Goal: Information Seeking & Learning: Learn about a topic

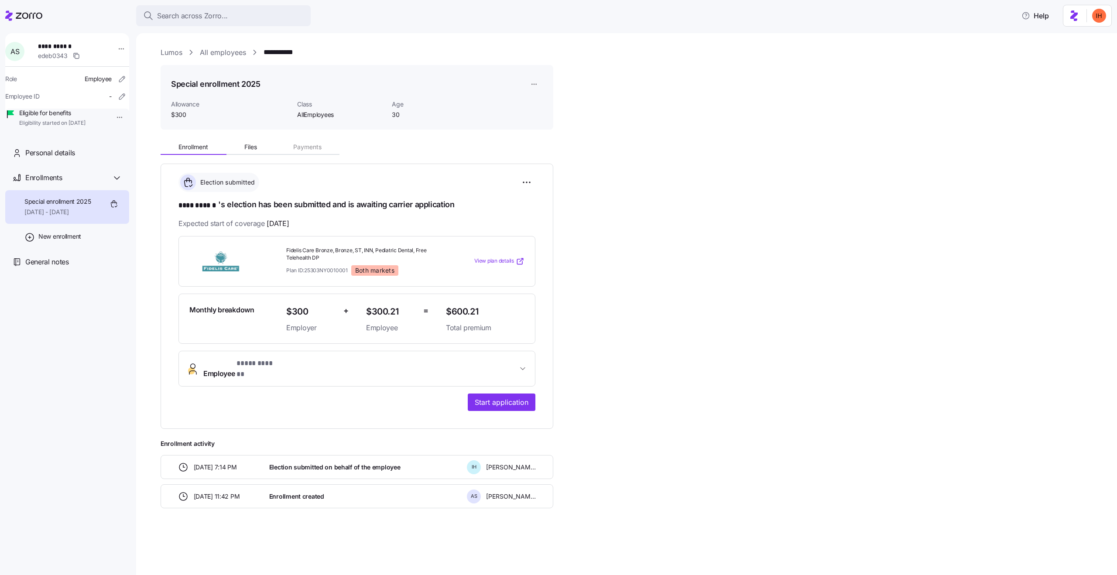
click at [244, 82] on h1 "Special enrollment 2025" at bounding box center [215, 84] width 89 height 11
click at [215, 81] on h1 "Special enrollment 2025" at bounding box center [215, 84] width 89 height 11
click at [180, 104] on span "Allowance" at bounding box center [230, 104] width 119 height 9
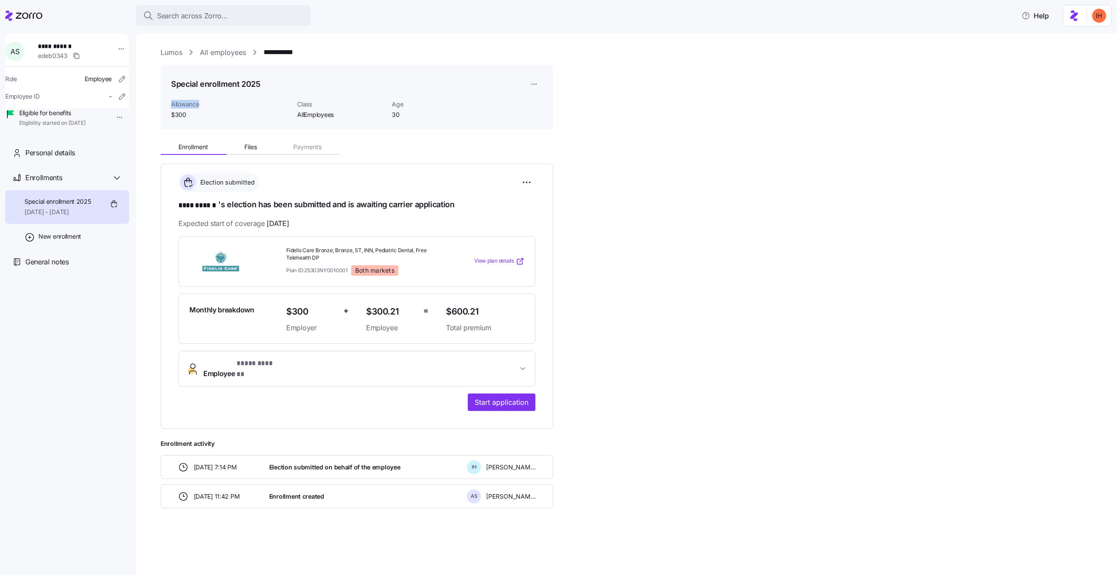
click at [180, 104] on span "Allowance" at bounding box center [230, 104] width 119 height 9
click at [179, 104] on span "Allowance" at bounding box center [230, 104] width 119 height 9
click at [303, 101] on span "Class" at bounding box center [341, 104] width 88 height 9
click at [393, 102] on span "Age" at bounding box center [436, 104] width 88 height 9
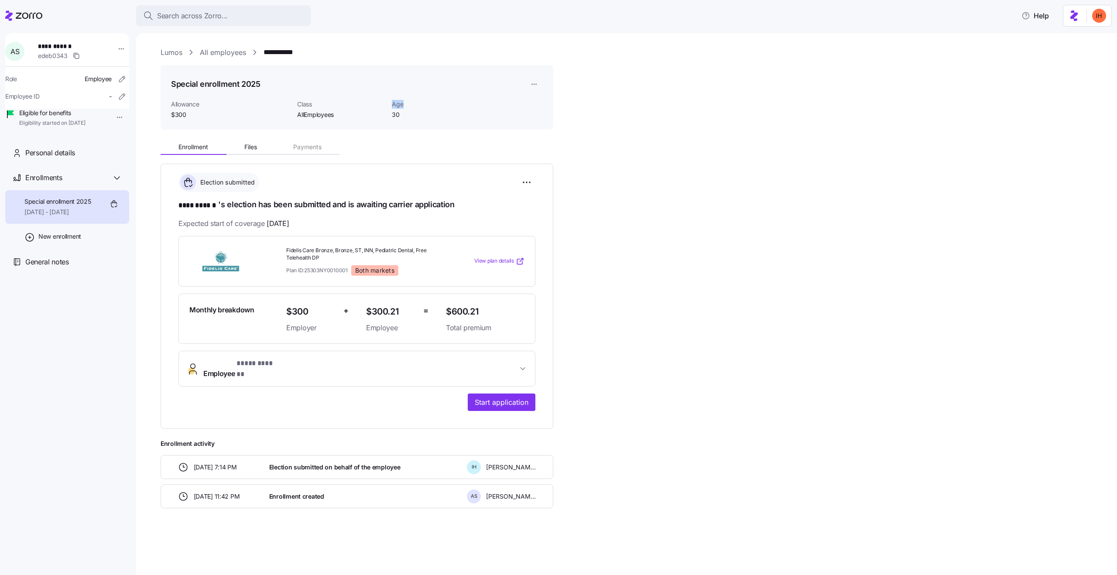
click at [393, 102] on span "Age" at bounding box center [436, 104] width 88 height 9
click at [192, 104] on span "Allowance" at bounding box center [230, 104] width 119 height 9
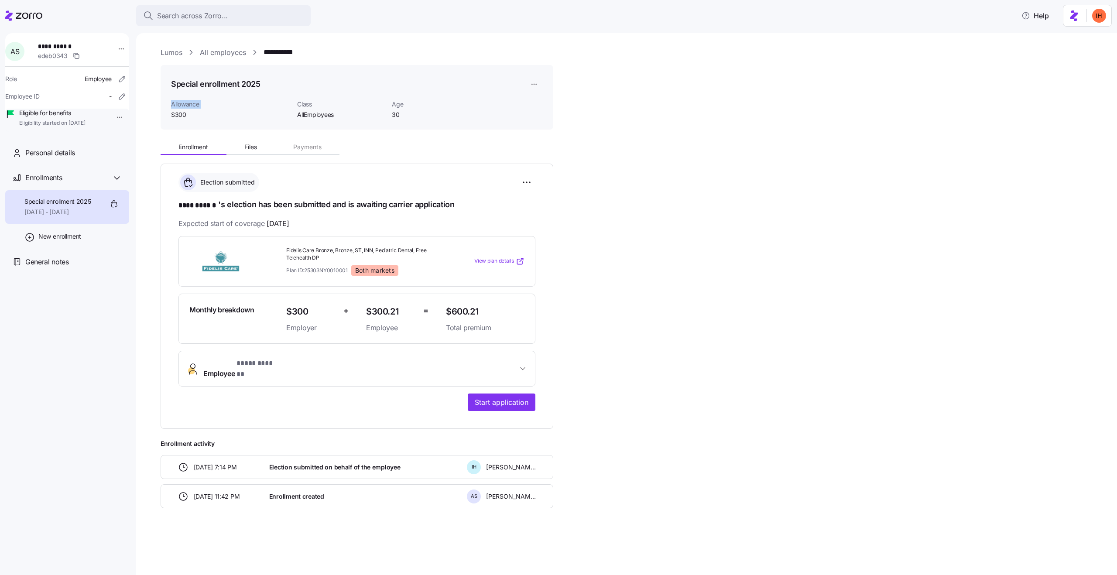
click at [249, 101] on span "Allowance" at bounding box center [230, 104] width 119 height 9
click at [312, 104] on span "Class" at bounding box center [341, 104] width 88 height 9
click at [399, 102] on span "Age" at bounding box center [436, 104] width 88 height 9
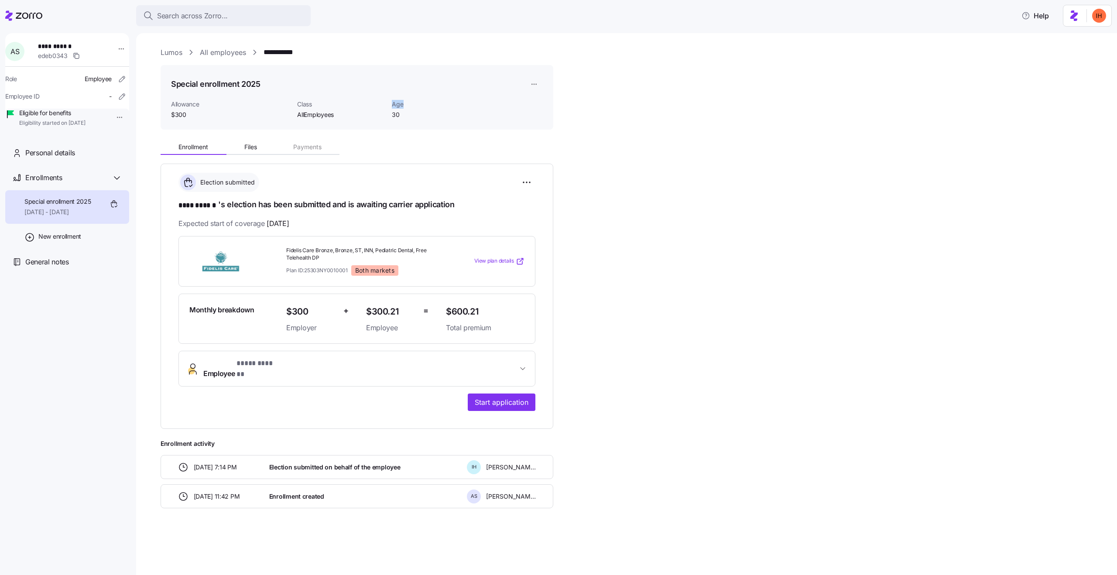
click at [399, 102] on span "Age" at bounding box center [436, 104] width 88 height 9
click at [398, 102] on span "Age" at bounding box center [436, 104] width 88 height 9
